Goal: Task Accomplishment & Management: Manage account settings

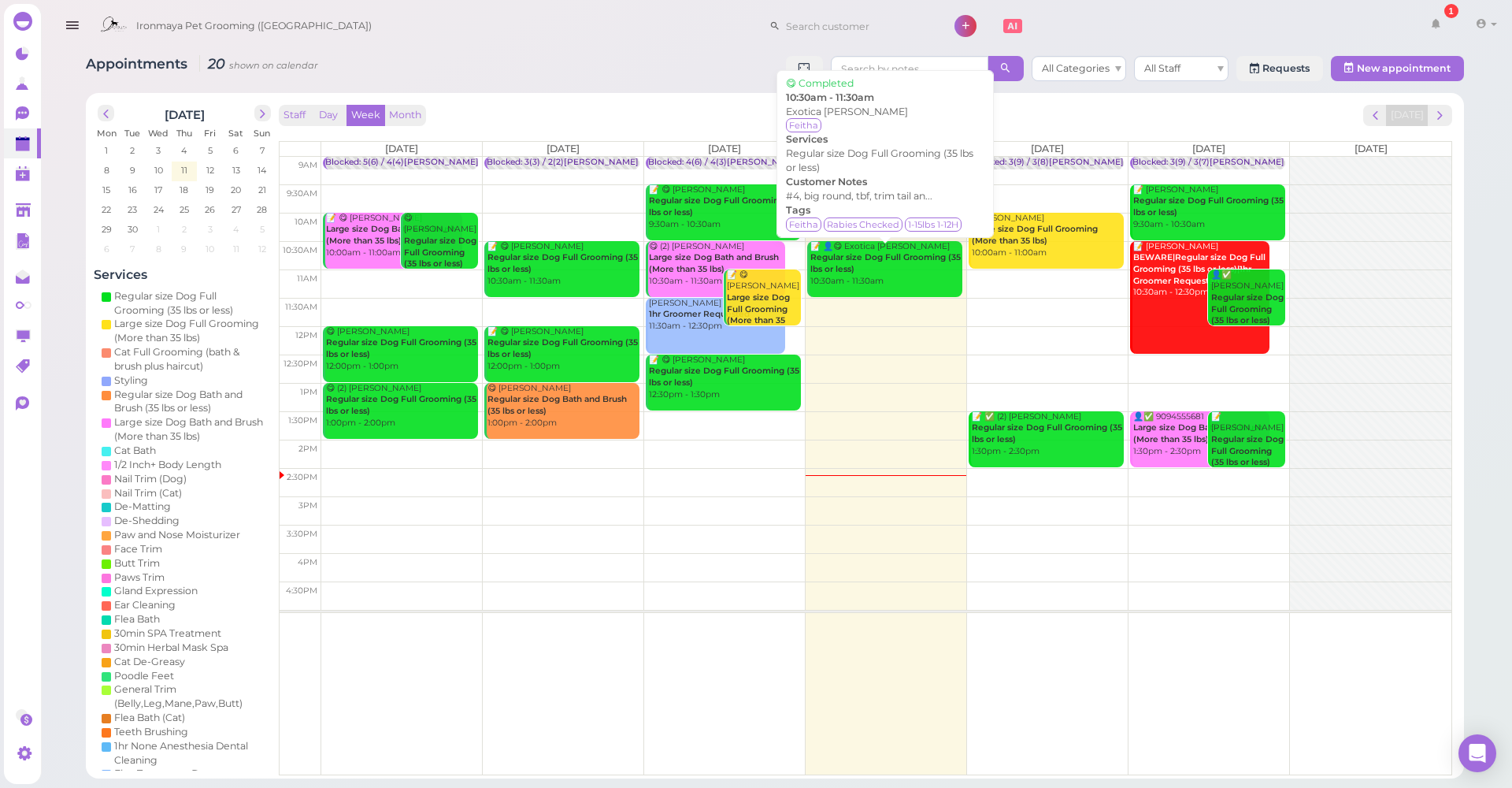
click at [886, 287] on link "📝 👤😋 Exotica Ruelas Regular size Dog Full Grooming (35 lbs or less) 10:30am - 1…" at bounding box center [885, 269] width 156 height 56
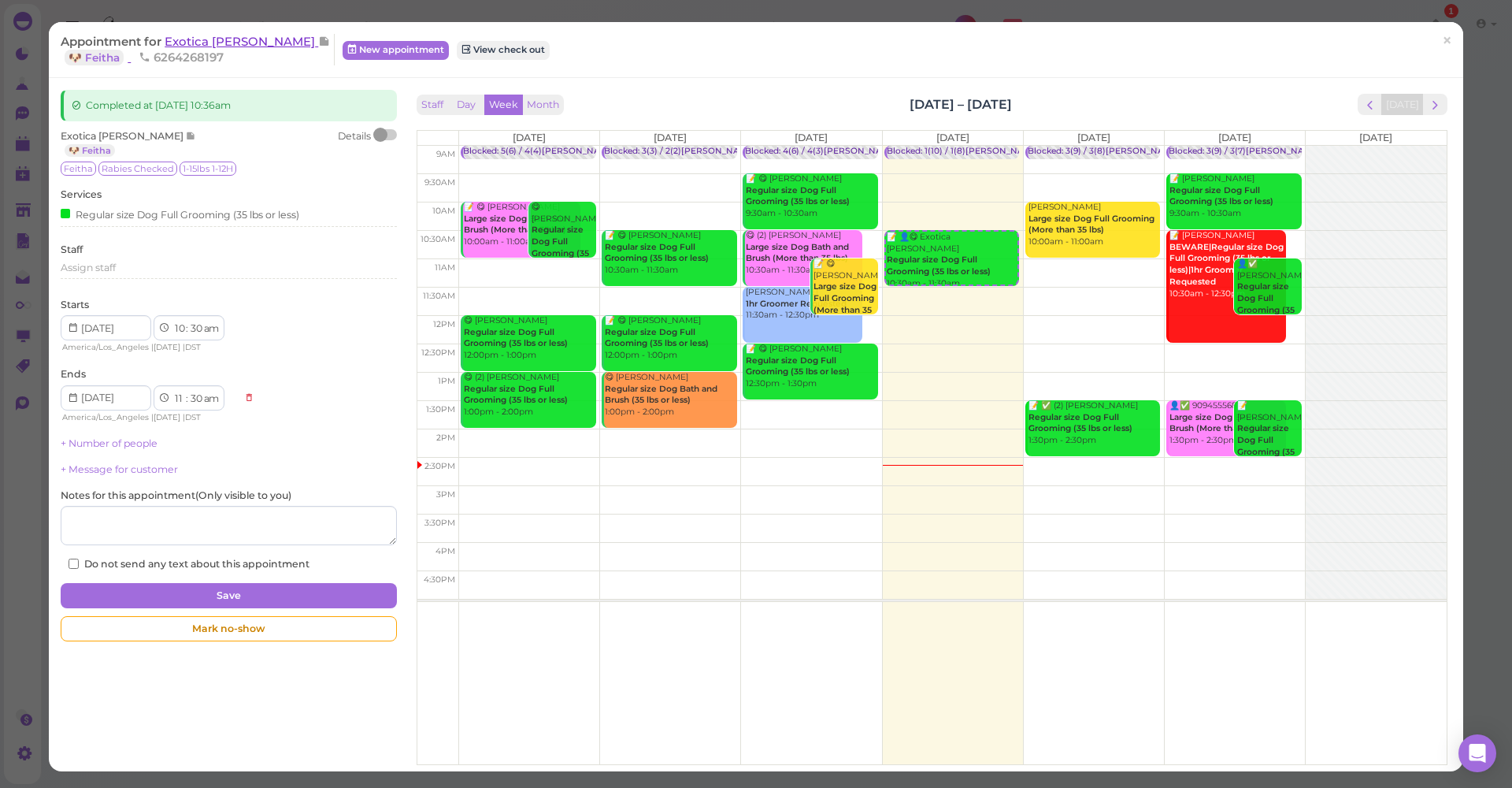
click at [203, 42] on span "Exotica [PERSON_NAME]" at bounding box center [241, 42] width 154 height 15
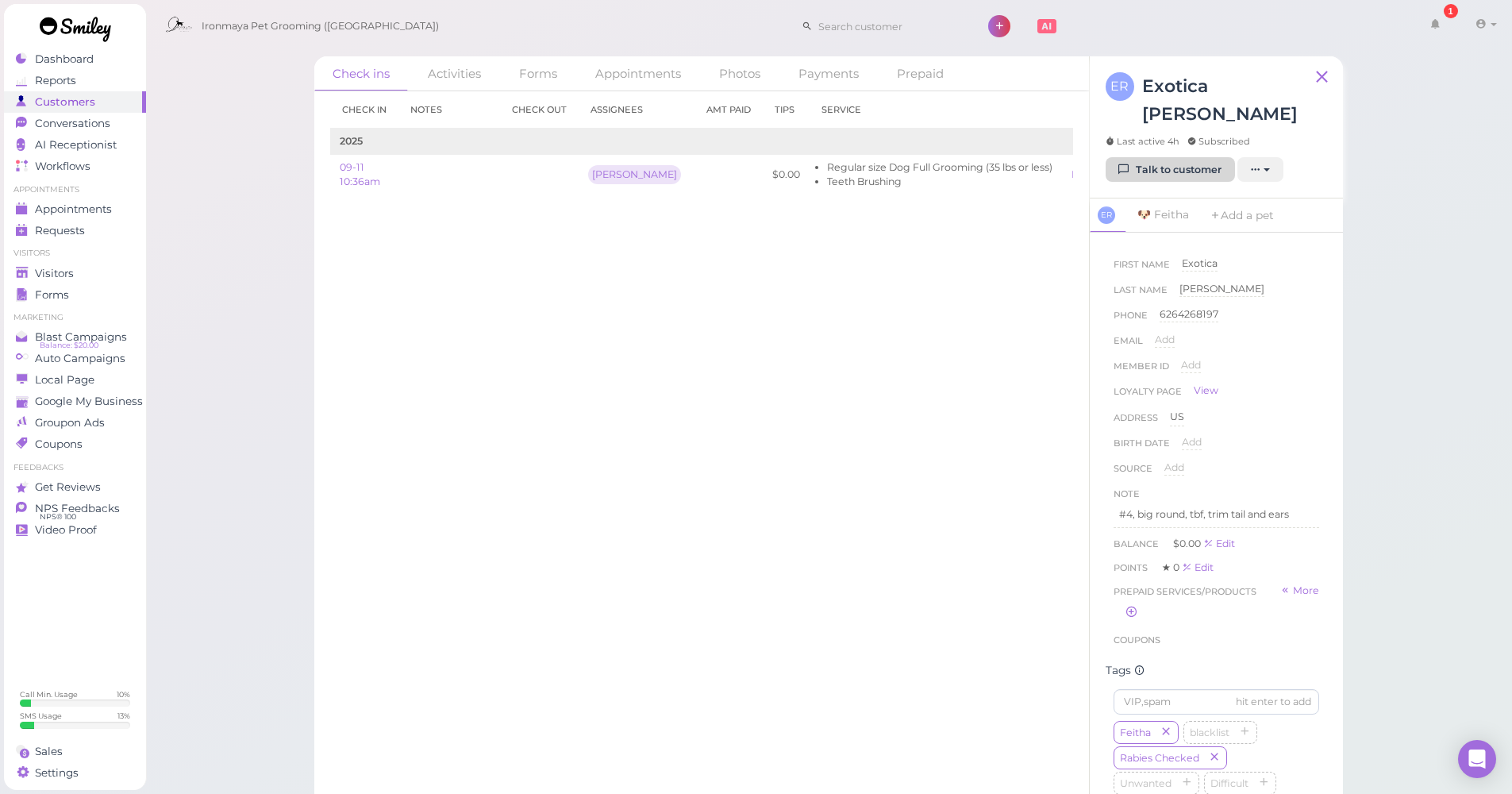
click at [1174, 157] on link "Talk to customer" at bounding box center [1170, 170] width 129 height 26
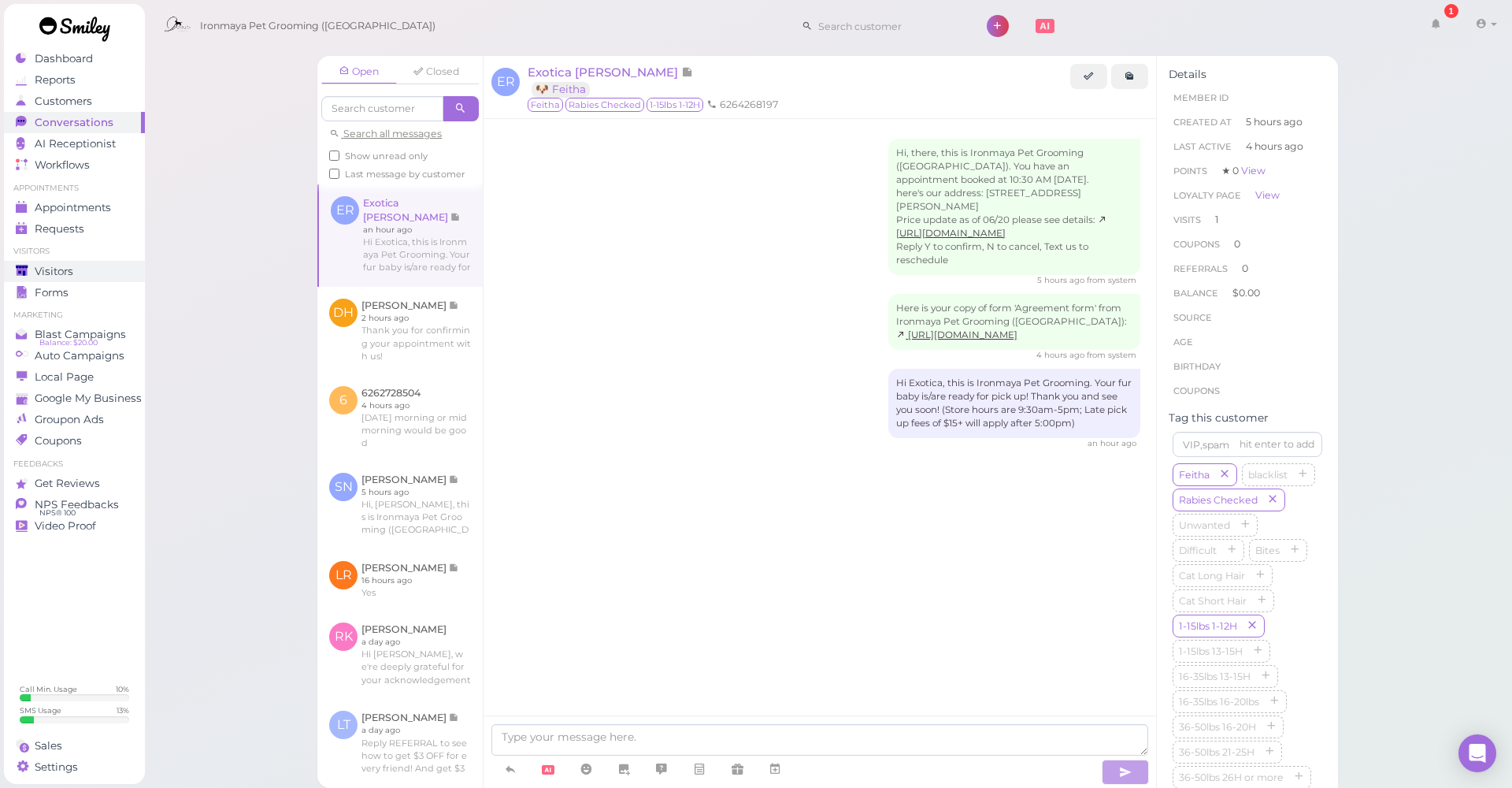
click at [65, 274] on span "Visitors" at bounding box center [54, 271] width 38 height 14
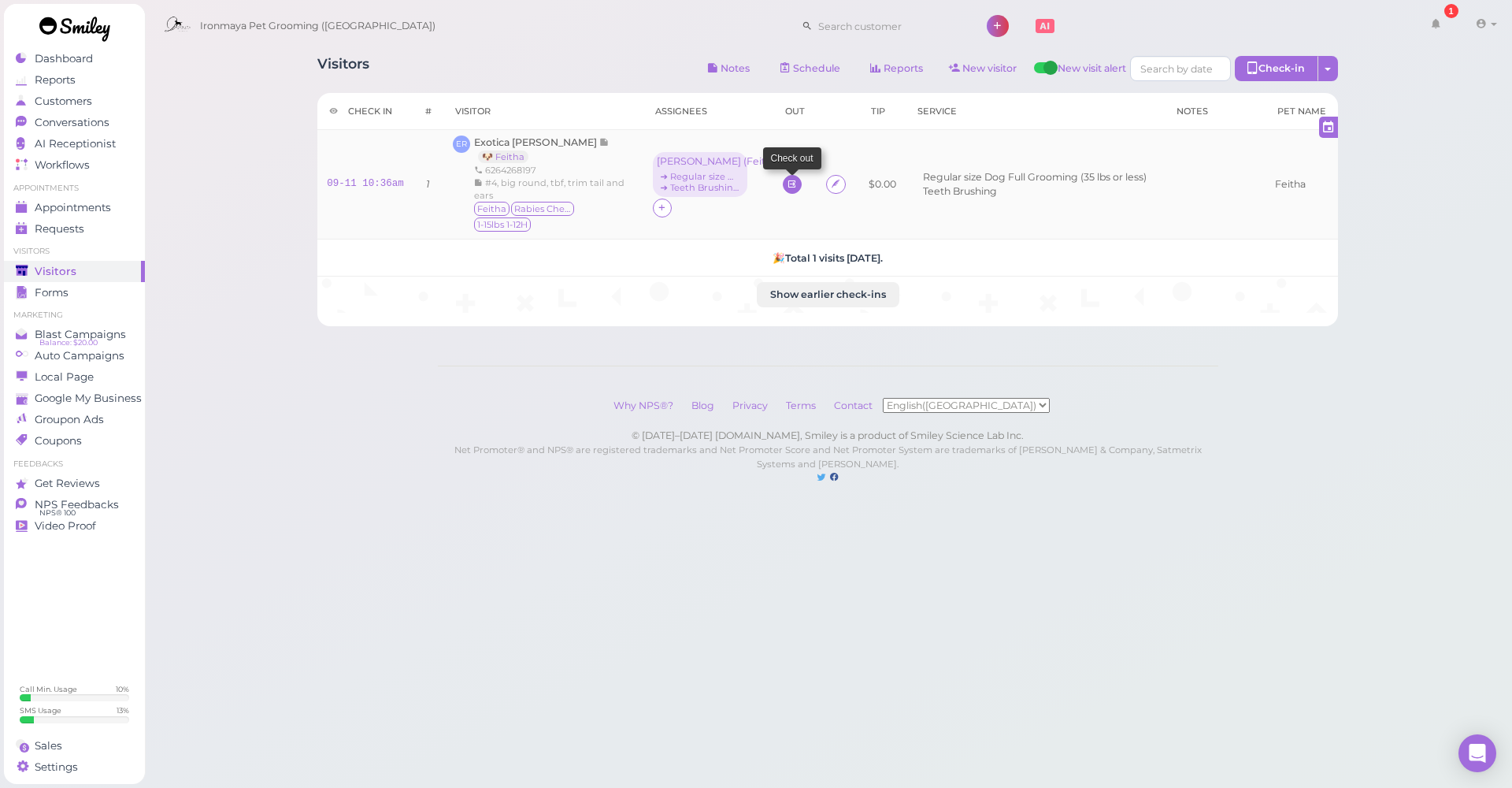
click at [787, 187] on icon at bounding box center [792, 184] width 10 height 12
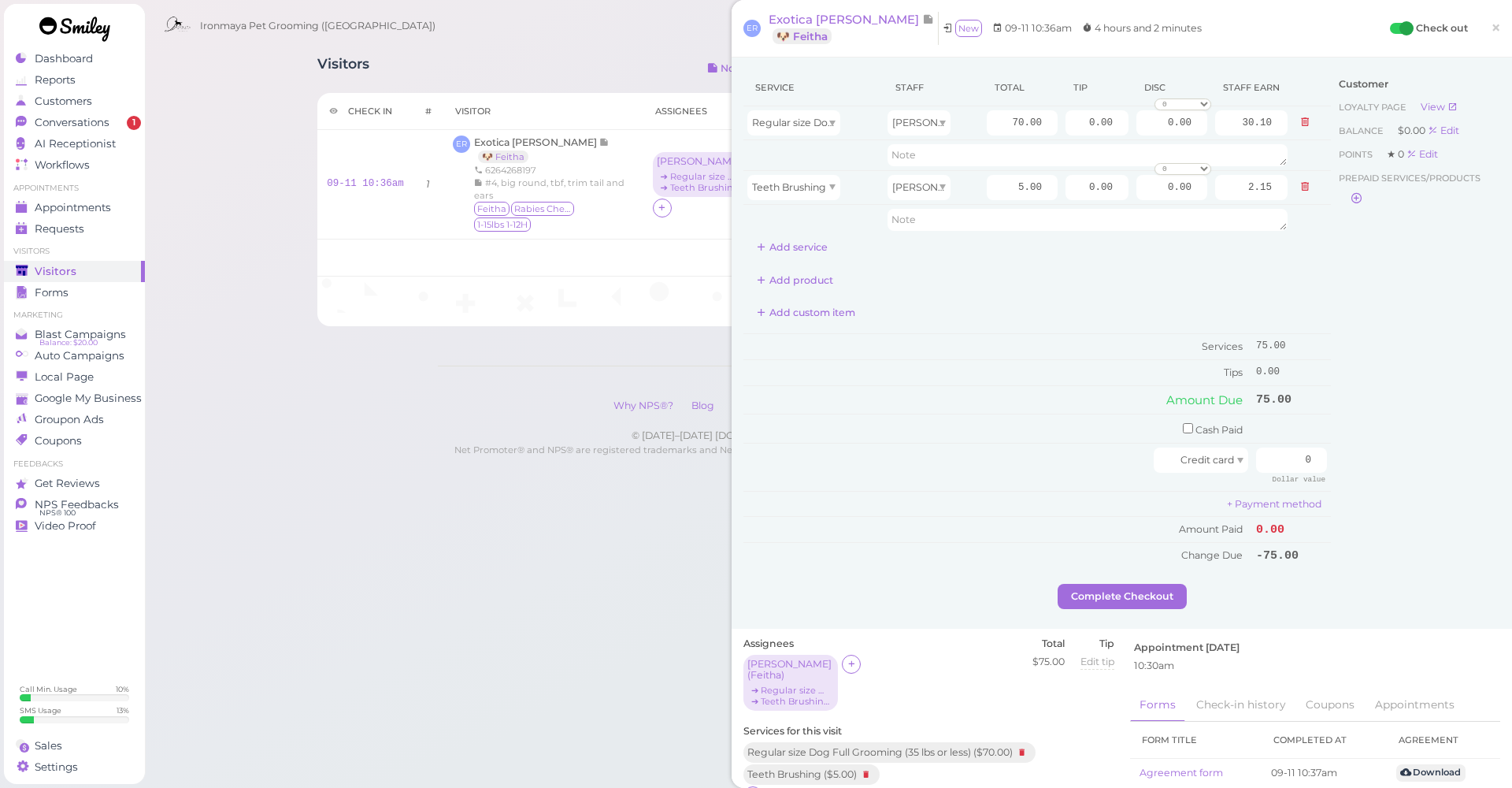
click at [241, 128] on div "Visitors Notes Schedule Reports New visitor New visit alert Check-in Customer c…" at bounding box center [829, 258] width 1369 height 516
click at [41, 113] on link "Conversations 1" at bounding box center [75, 122] width 141 height 21
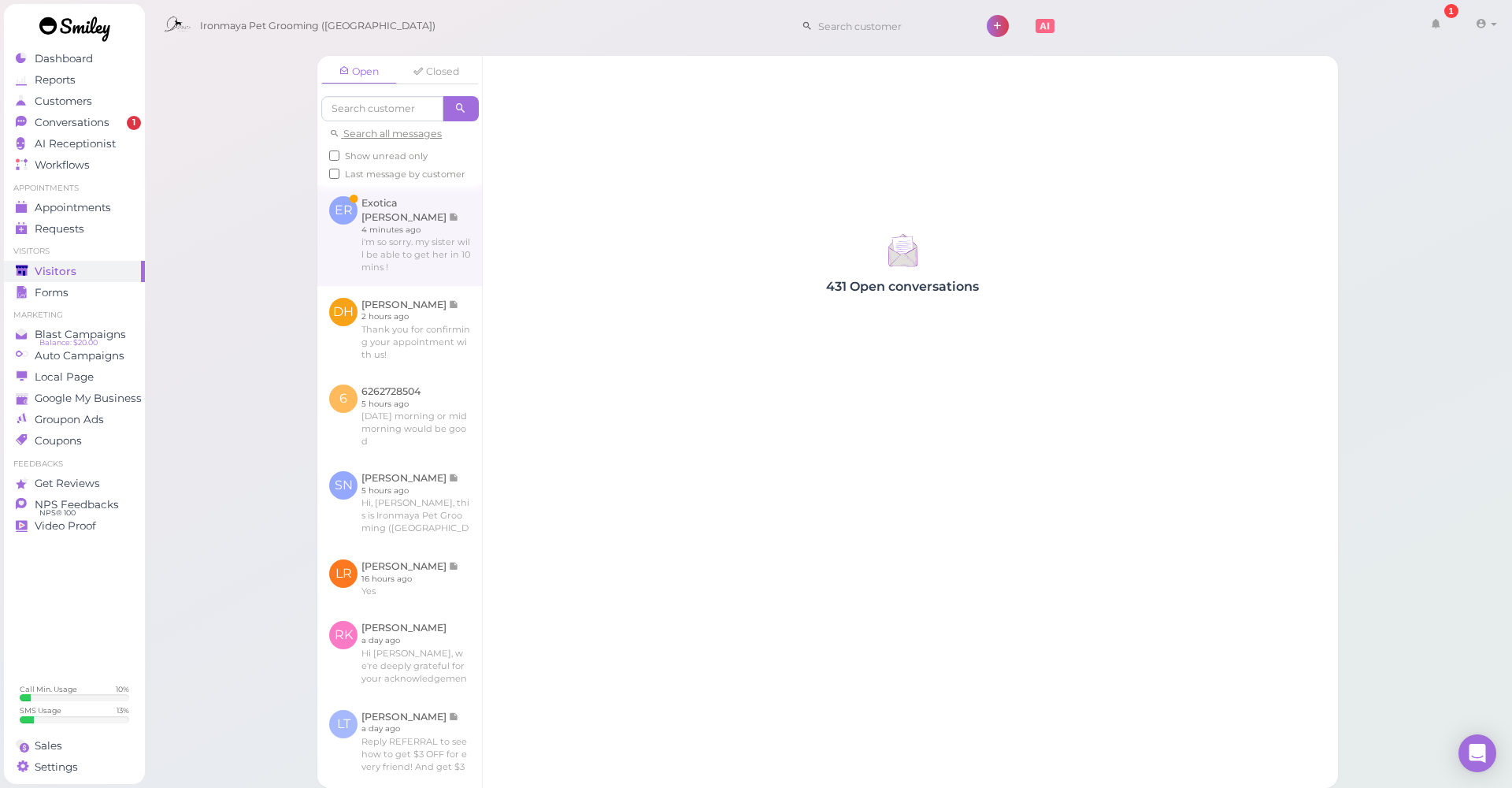
click at [424, 234] on link at bounding box center [399, 235] width 165 height 101
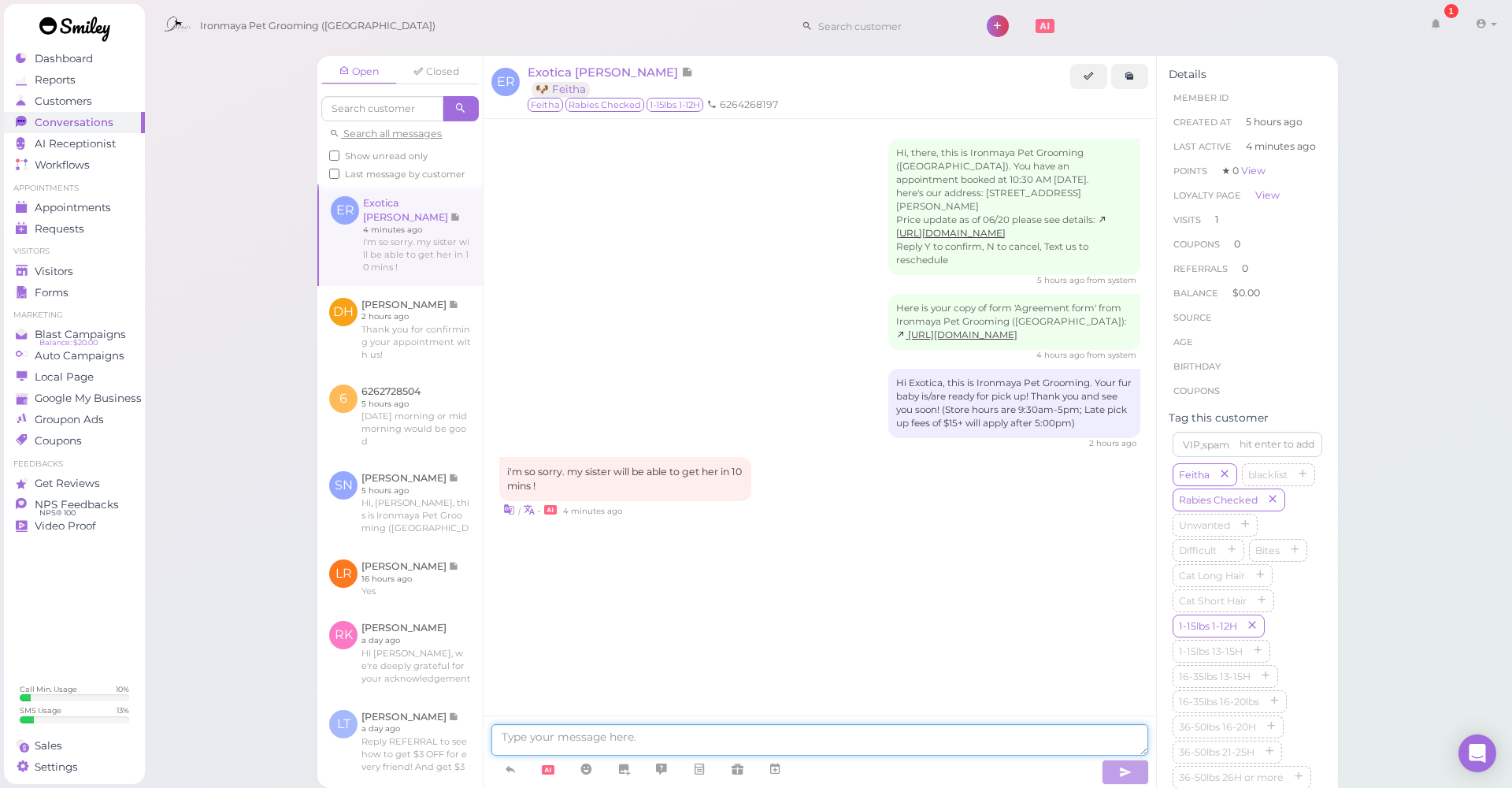
click at [784, 747] on textarea at bounding box center [819, 740] width 657 height 31
type textarea "No worries :)"
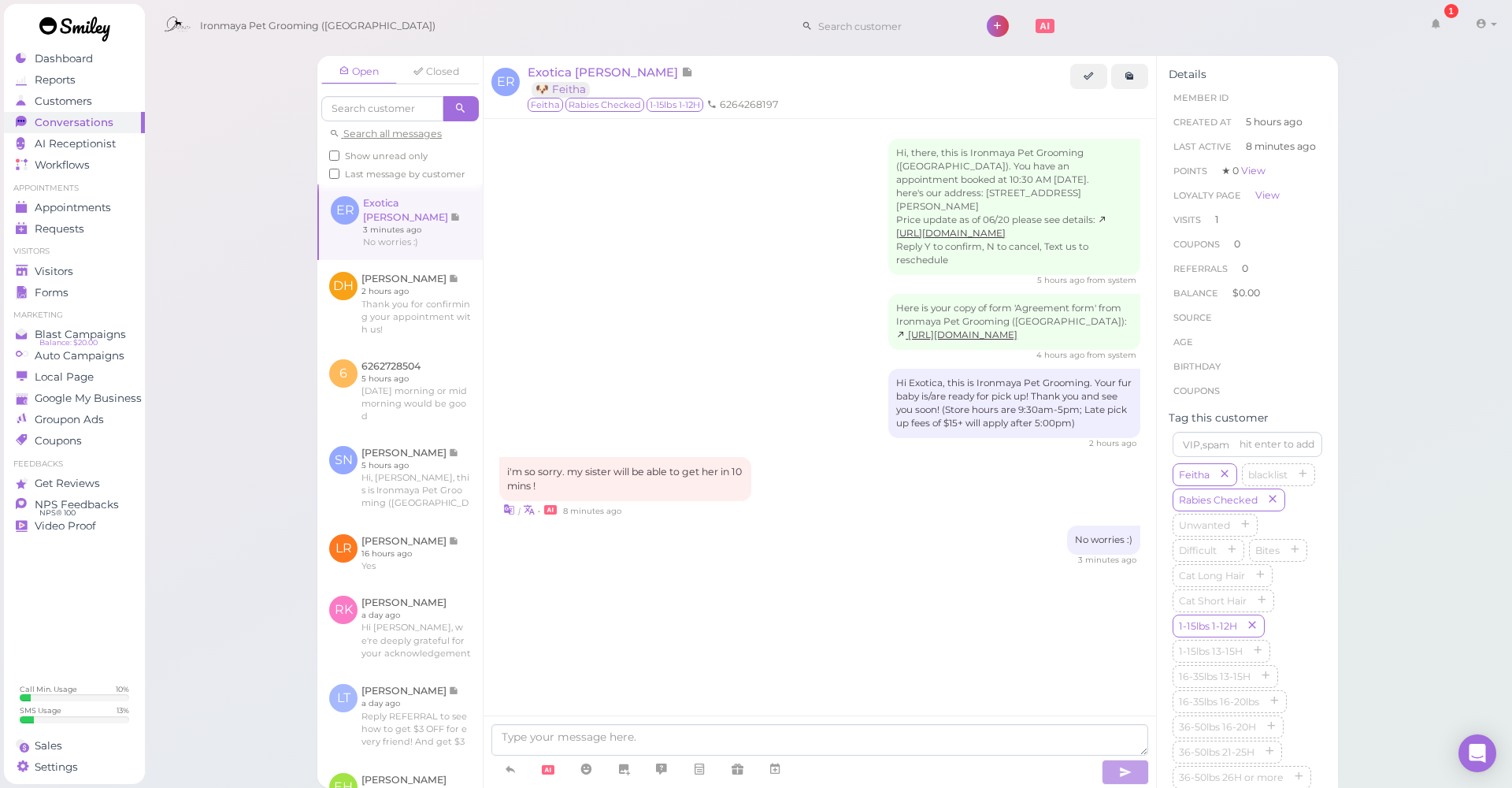
drag, startPoint x: 96, startPoint y: 266, endPoint x: 467, endPoint y: 435, distance: 407.7
click at [96, 266] on div "Visitors" at bounding box center [72, 271] width 113 height 14
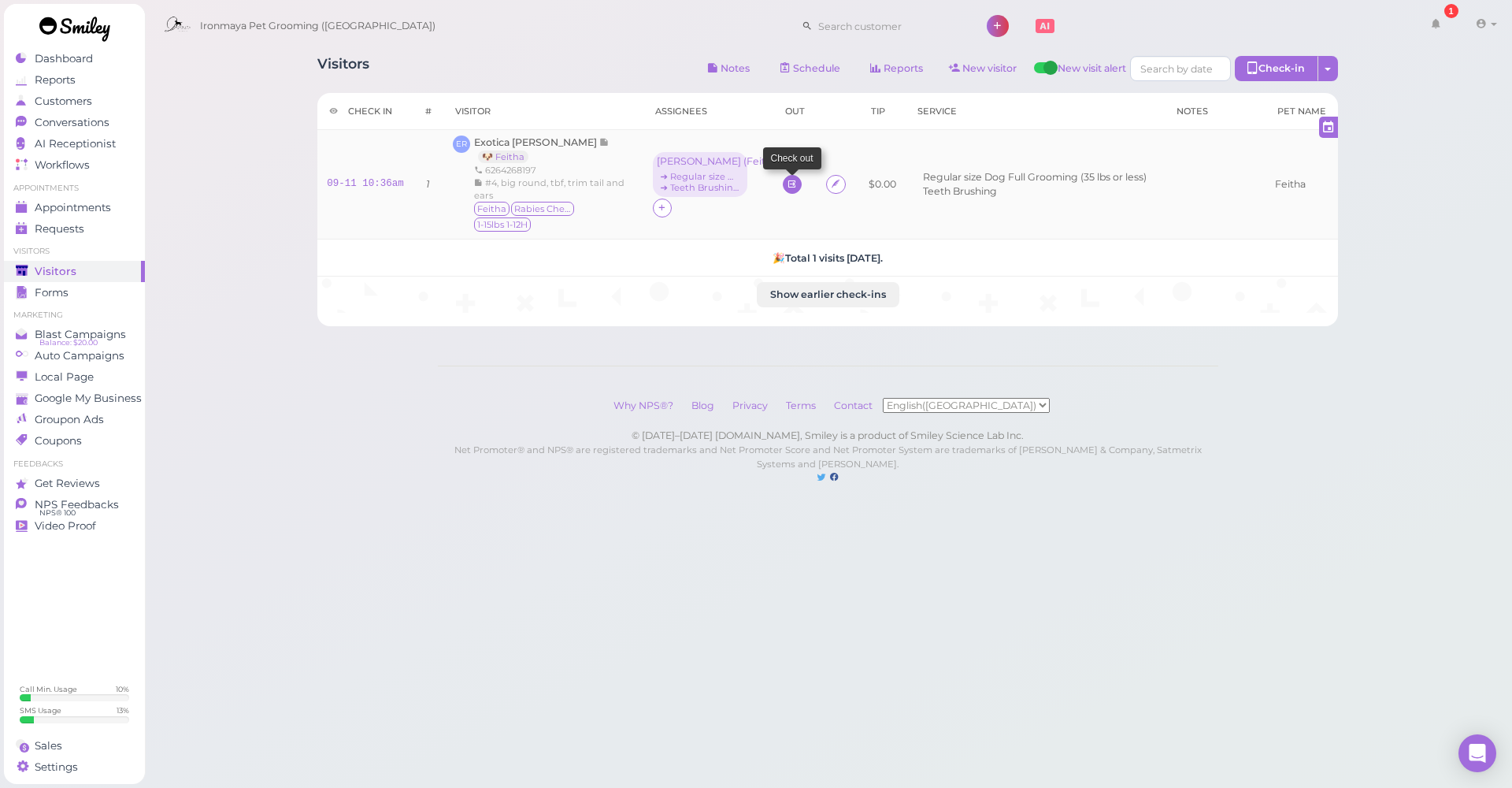
click at [787, 181] on icon at bounding box center [792, 184] width 10 height 12
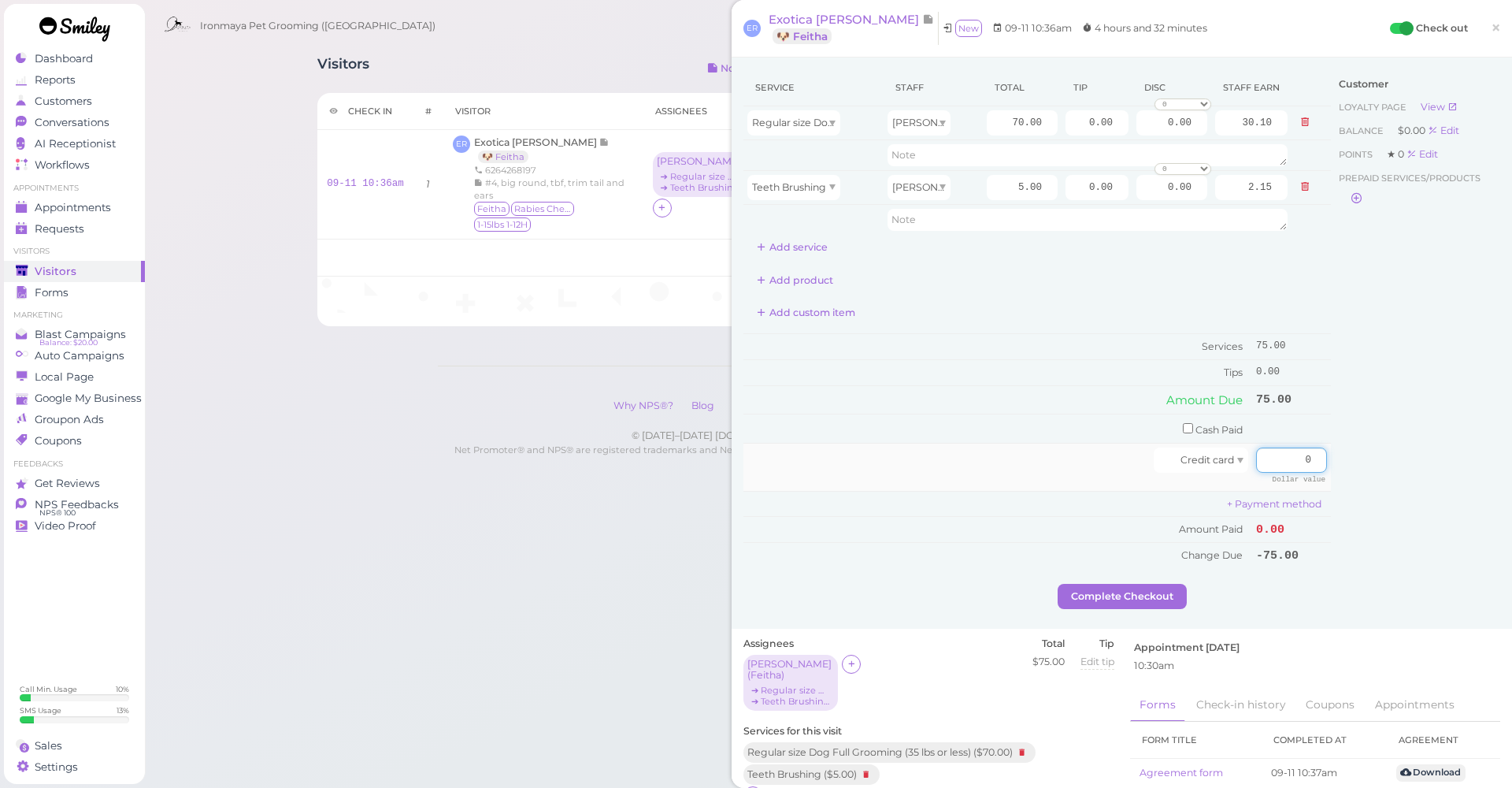
click at [1271, 456] on input "0" at bounding box center [1291, 460] width 71 height 26
click at [1299, 456] on input "750" at bounding box center [1291, 460] width 71 height 26
type input "75"
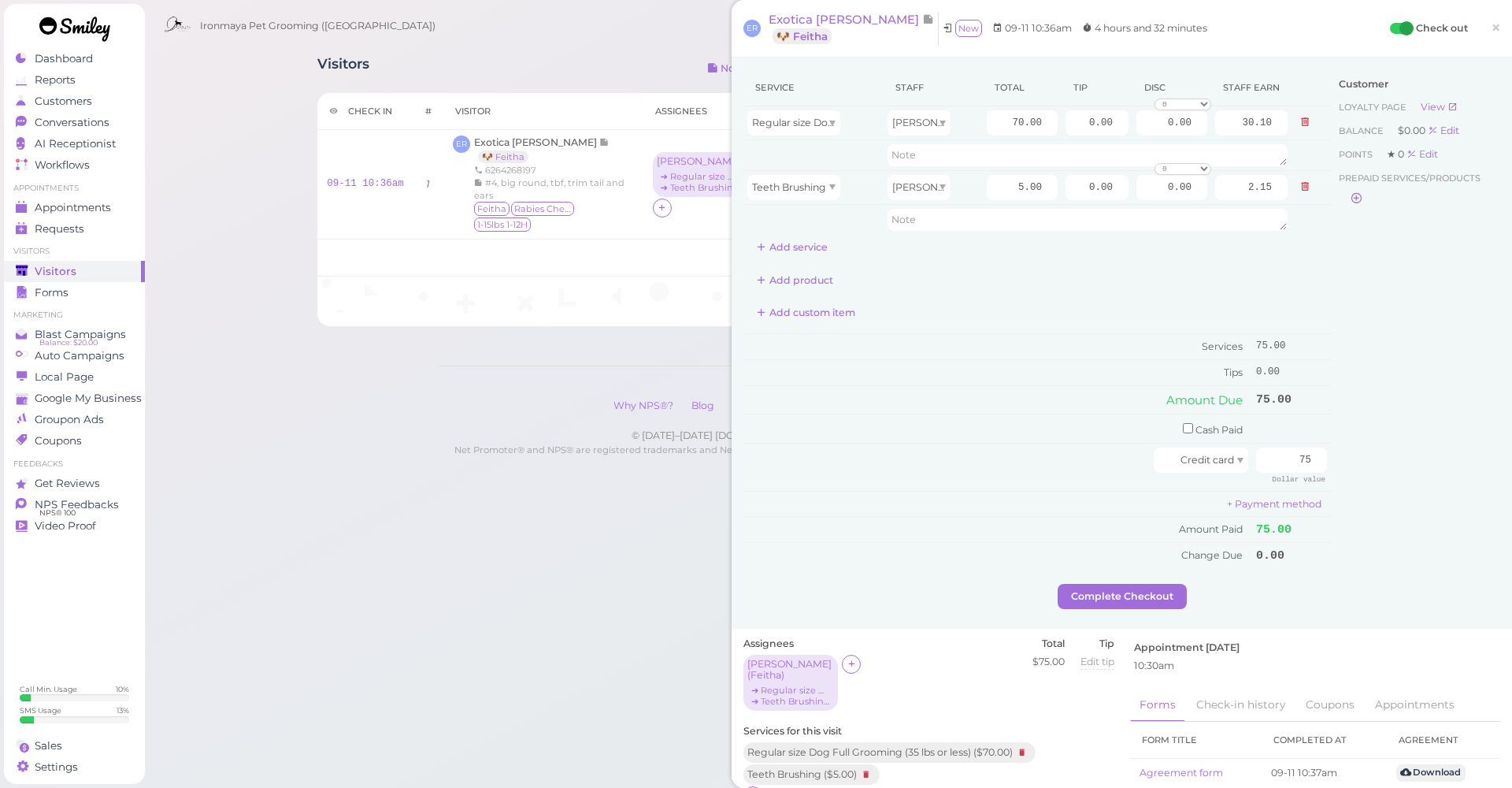
click at [1415, 414] on div "Customer Loyalty page View Balance $0.00 Edit Points ★ 0 Edit Prepaid services/…" at bounding box center [1415, 326] width 169 height 514
click at [1130, 593] on button "Complete Checkout" at bounding box center [1123, 597] width 129 height 26
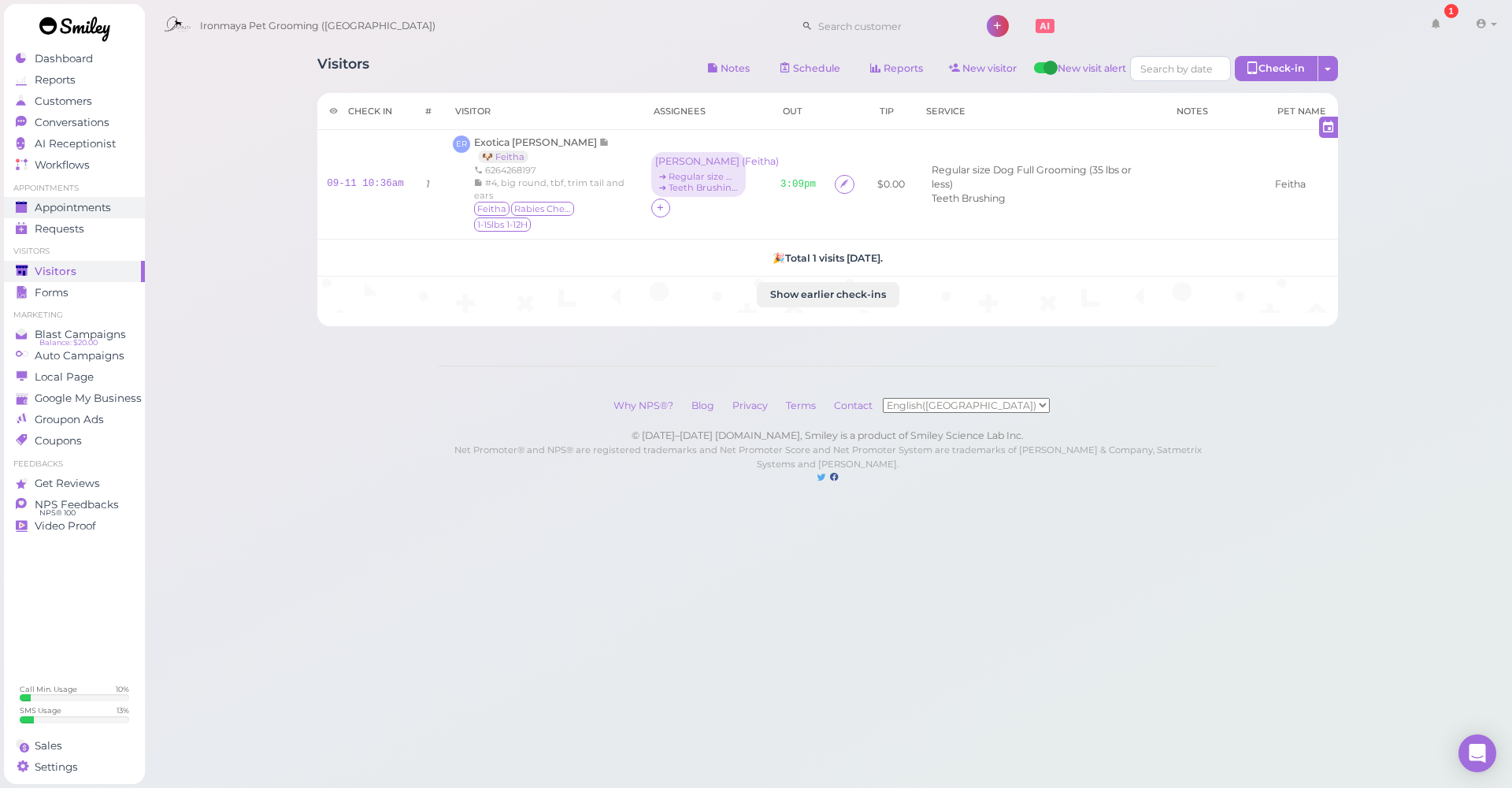
click at [117, 203] on div "Appointments" at bounding box center [72, 207] width 113 height 14
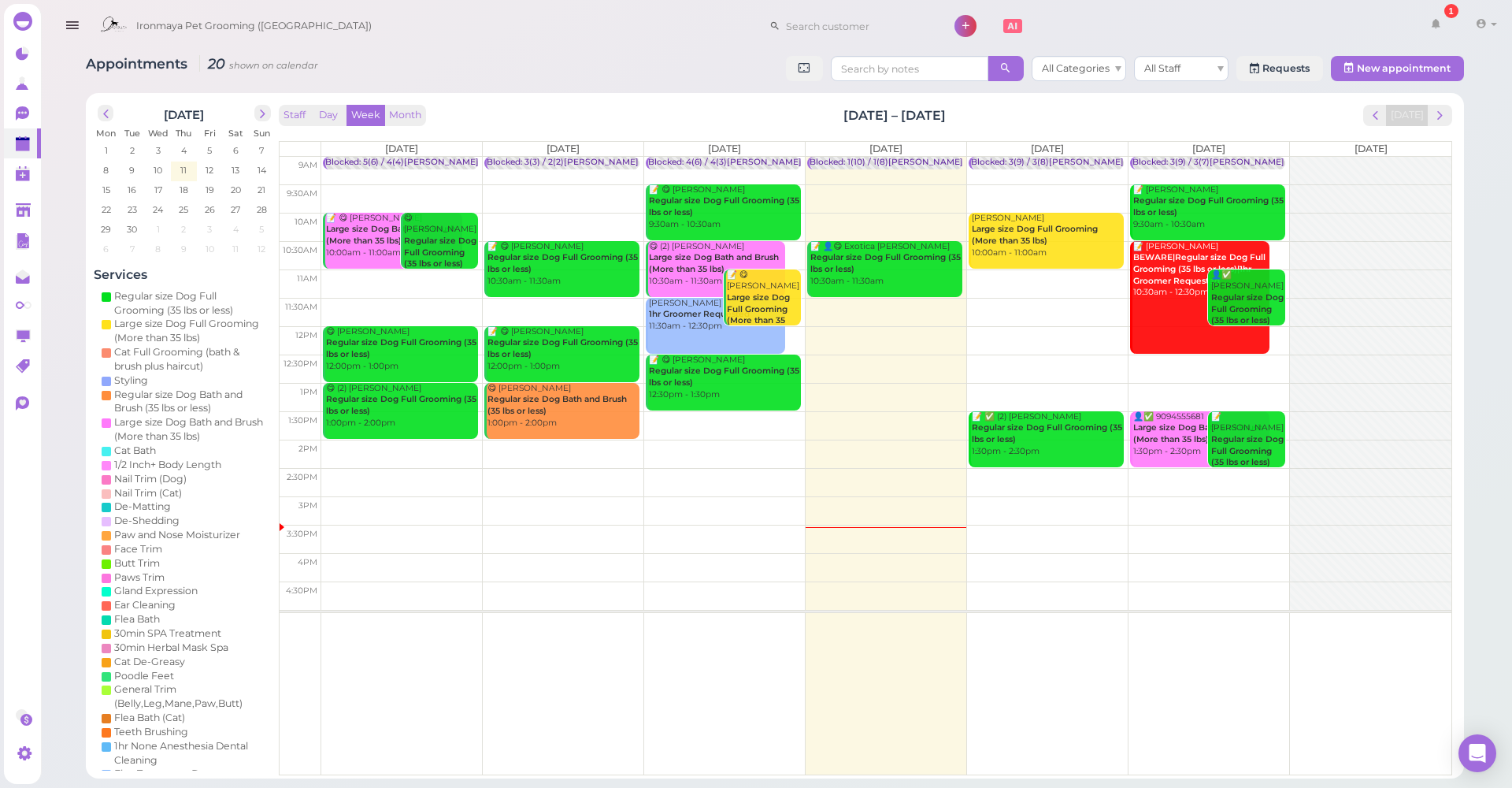
click at [473, 5] on div "Ironmaya Pet Grooming ([GEOGRAPHIC_DATA]) 1 Account" at bounding box center [797, 26] width 1411 height 45
